Goal: Navigation & Orientation: Find specific page/section

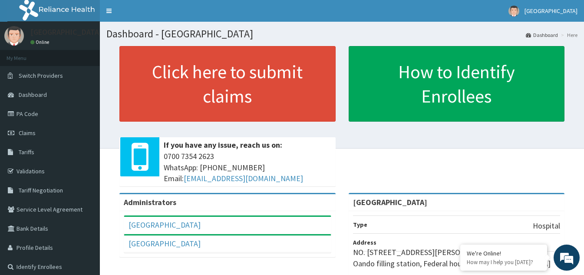
click at [24, 238] on link "Profile Details" at bounding box center [50, 247] width 100 height 19
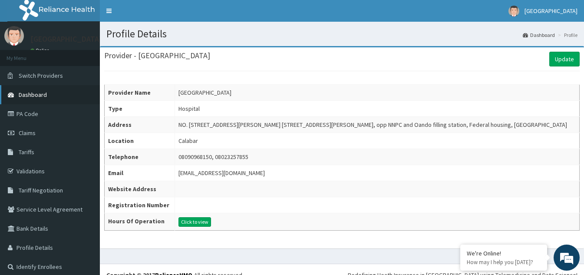
click at [28, 92] on span "Dashboard" at bounding box center [33, 95] width 28 height 8
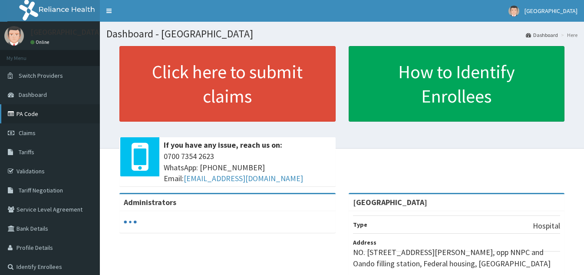
click at [33, 116] on link "PA Code" at bounding box center [50, 113] width 100 height 19
